Goal: Entertainment & Leisure: Consume media (video, audio)

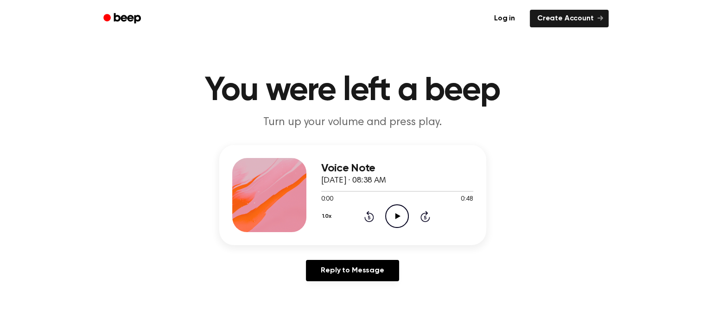
click at [396, 212] on icon "Play Audio" at bounding box center [397, 216] width 24 height 24
click at [399, 212] on icon "Play Audio" at bounding box center [397, 216] width 24 height 24
click at [404, 211] on icon "Pause Audio" at bounding box center [397, 216] width 24 height 24
click at [393, 215] on icon "Play Audio" at bounding box center [397, 216] width 24 height 24
click at [399, 220] on icon "Pause Audio" at bounding box center [397, 216] width 24 height 24
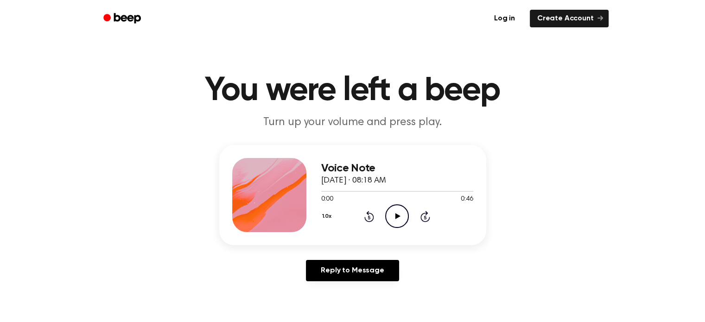
click at [397, 221] on icon "Play Audio" at bounding box center [397, 216] width 24 height 24
click at [402, 223] on icon "Play Audio" at bounding box center [397, 216] width 24 height 24
click at [400, 210] on icon "Play Audio" at bounding box center [397, 216] width 24 height 24
click at [399, 217] on icon at bounding box center [397, 216] width 5 height 6
click at [401, 218] on icon "Play Audio" at bounding box center [397, 216] width 24 height 24
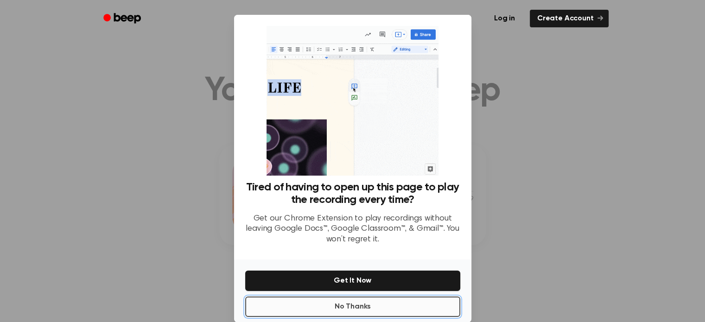
click at [345, 310] on button "No Thanks" at bounding box center [352, 307] width 215 height 20
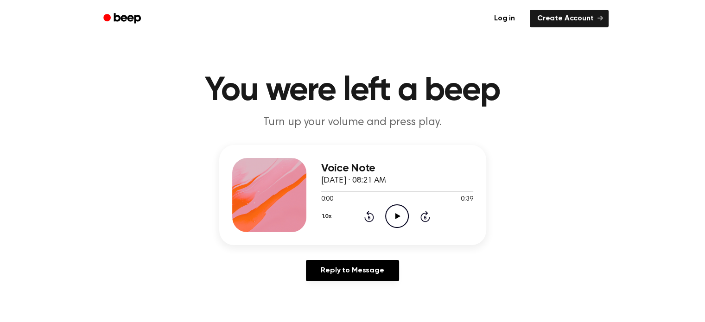
click at [397, 217] on icon at bounding box center [397, 216] width 5 height 6
click at [400, 211] on icon "Play Audio" at bounding box center [397, 216] width 24 height 24
click at [402, 217] on icon "Play Audio" at bounding box center [397, 216] width 24 height 24
click at [397, 209] on icon "Play Audio" at bounding box center [397, 216] width 24 height 24
click at [390, 223] on icon "Play Audio" at bounding box center [397, 216] width 24 height 24
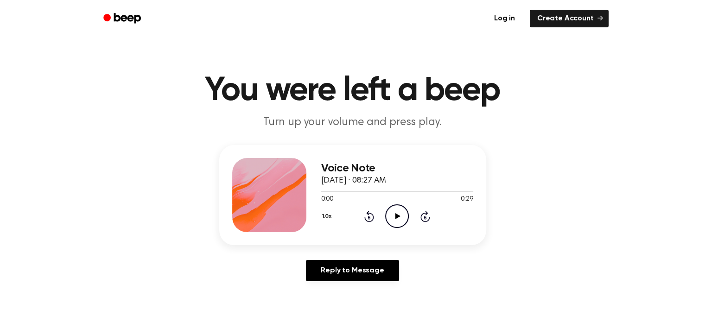
click at [399, 217] on icon "Play Audio" at bounding box center [397, 216] width 24 height 24
click at [401, 220] on icon "Play Audio" at bounding box center [397, 216] width 24 height 24
click at [397, 211] on icon "Play Audio" at bounding box center [397, 216] width 24 height 24
click at [390, 215] on icon "Play Audio" at bounding box center [397, 216] width 24 height 24
click at [393, 223] on icon "Play Audio" at bounding box center [397, 216] width 24 height 24
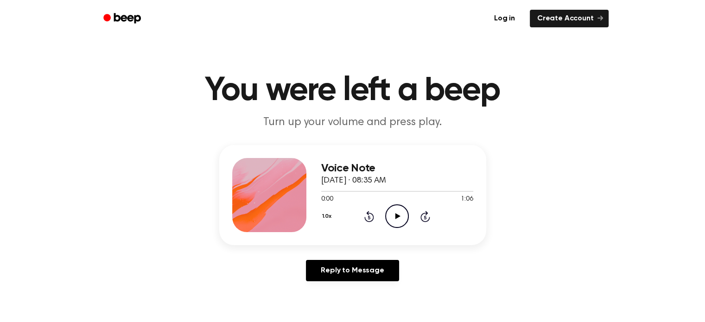
click at [397, 221] on icon "Play Audio" at bounding box center [397, 216] width 24 height 24
click at [386, 215] on icon "Play Audio" at bounding box center [397, 216] width 24 height 24
